Goal: Register for event/course: Sign up to attend an event or enroll in a course

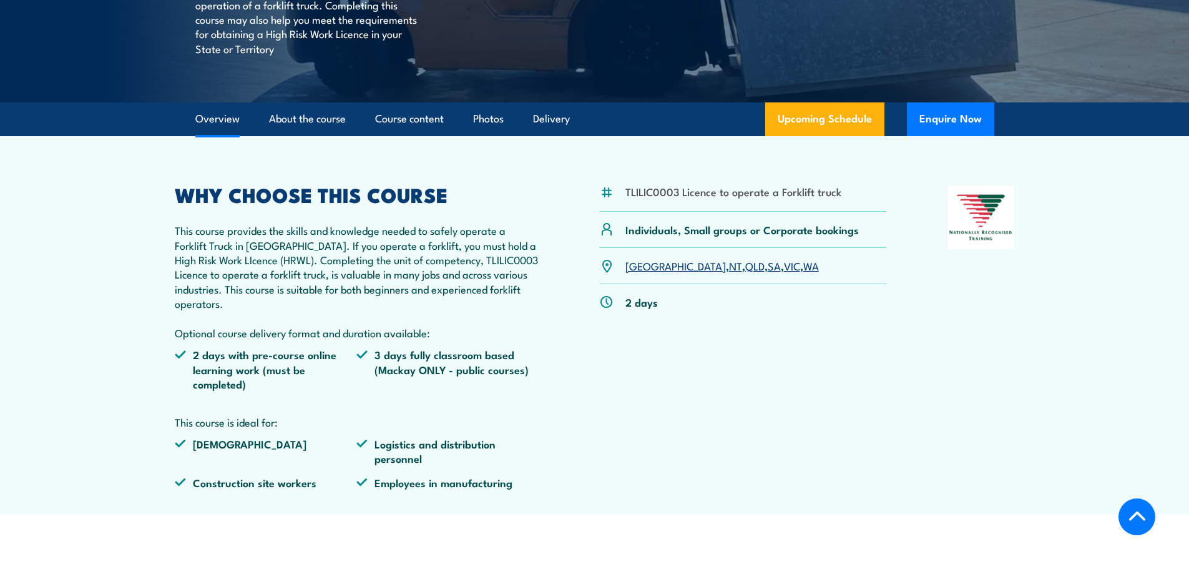
scroll to position [322, 0]
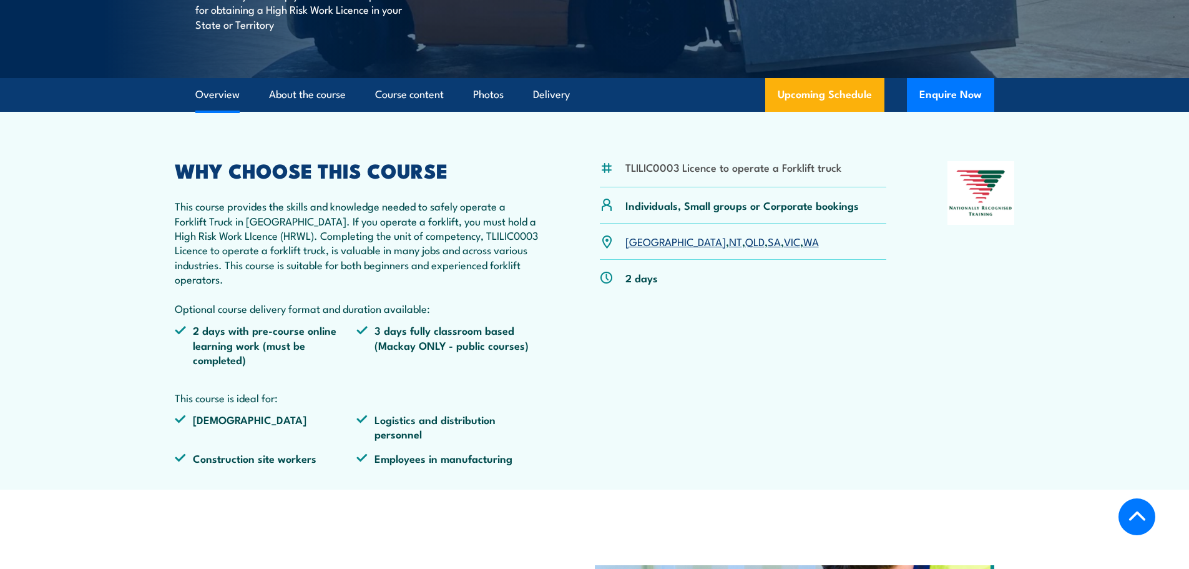
click at [784, 243] on link "VIC" at bounding box center [792, 240] width 16 height 15
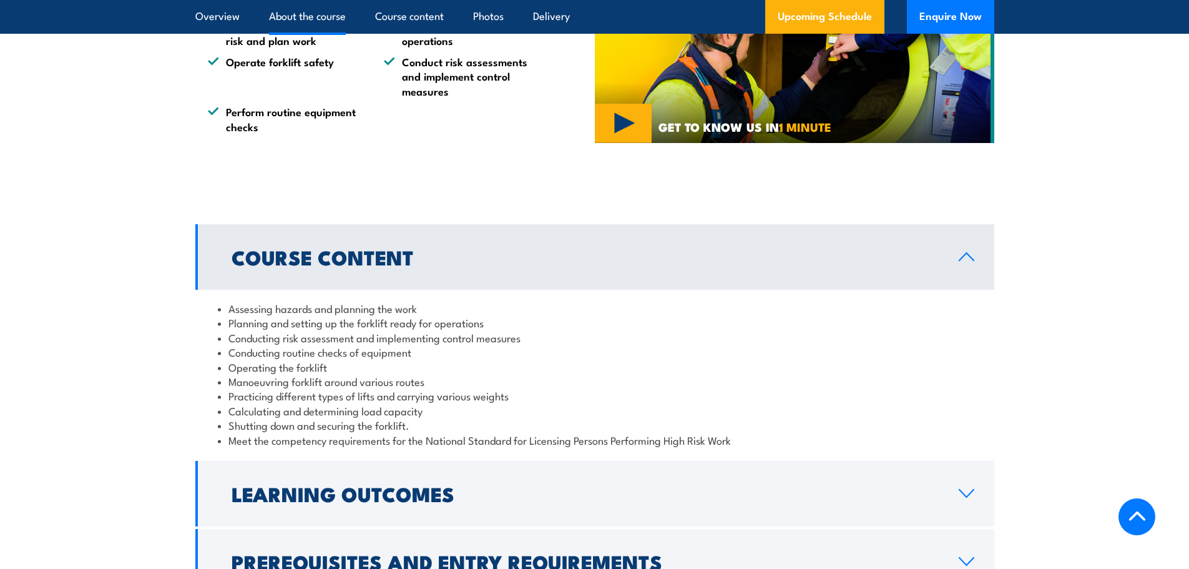
scroll to position [710, 0]
